Goal: Download file/media

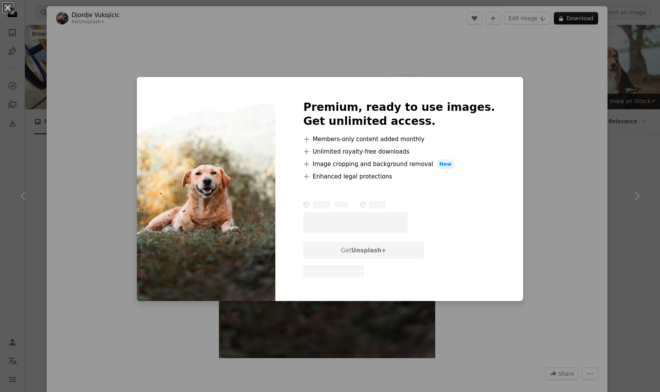
scroll to position [6261, 0]
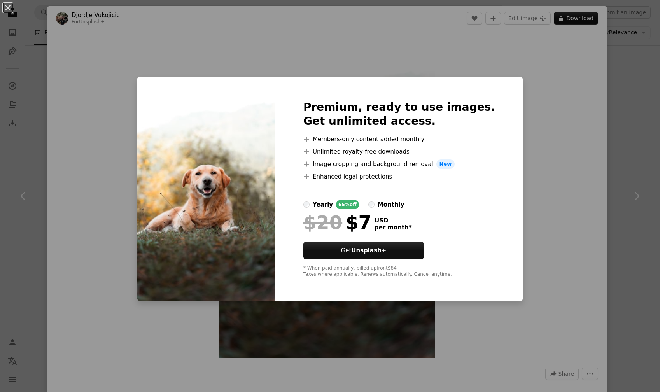
click at [553, 222] on div "An X shape Premium, ready to use images. Get unlimited access. A plus sign Memb…" at bounding box center [330, 196] width 660 height 392
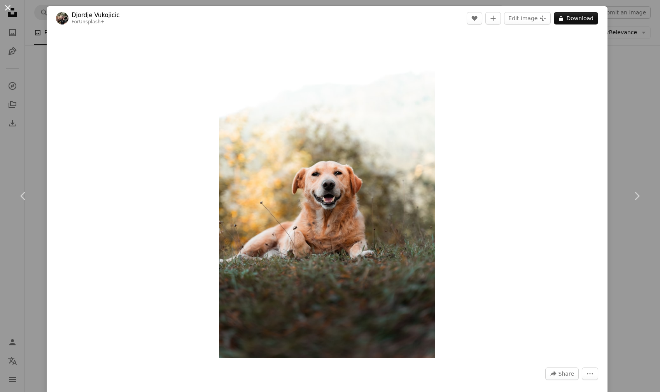
click at [10, 7] on button "An X shape" at bounding box center [7, 7] width 9 height 9
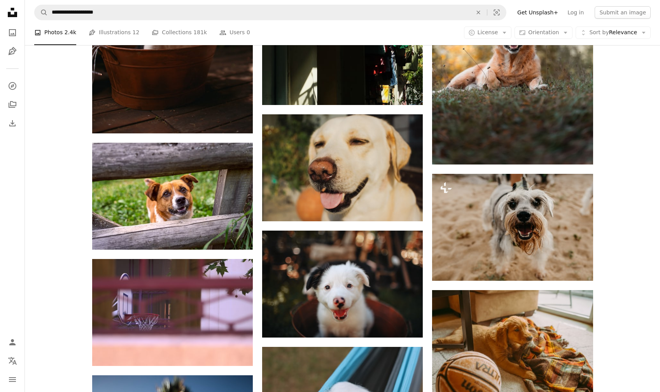
scroll to position [6459, 0]
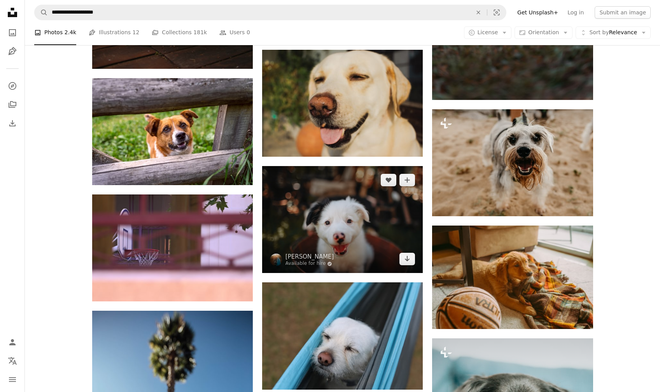
click at [323, 231] on img at bounding box center [342, 219] width 161 height 107
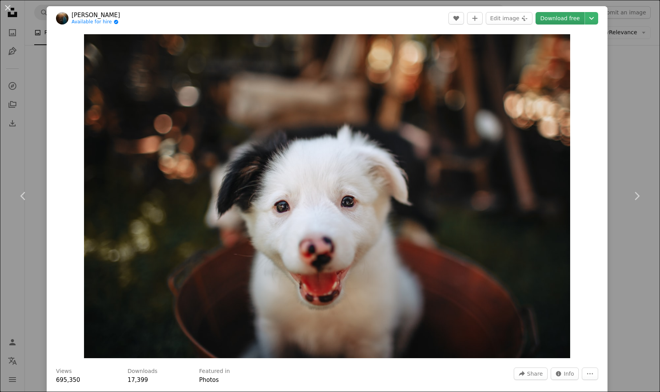
click at [563, 16] on link "Download free" at bounding box center [560, 18] width 49 height 12
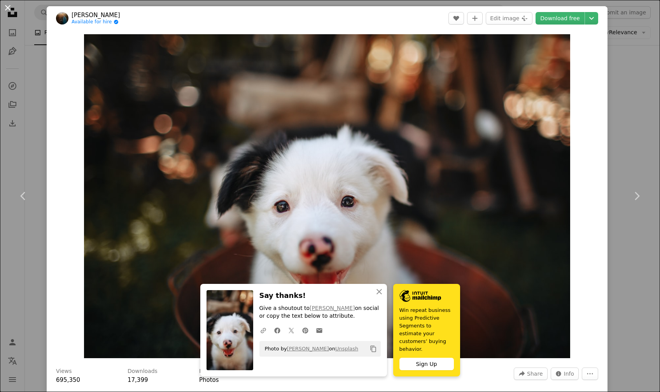
click at [7, 9] on button "An X shape" at bounding box center [7, 7] width 9 height 9
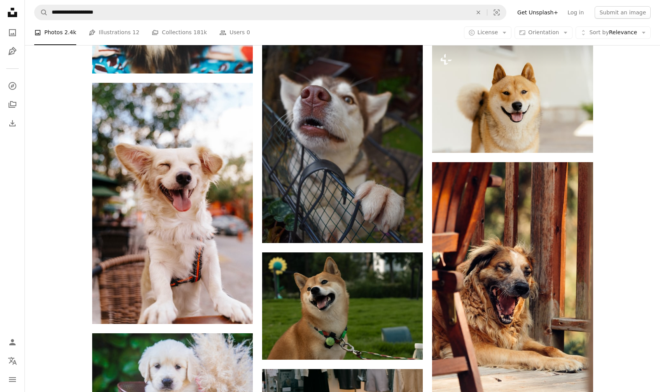
scroll to position [9063, 0]
